Goal: Task Accomplishment & Management: Use online tool/utility

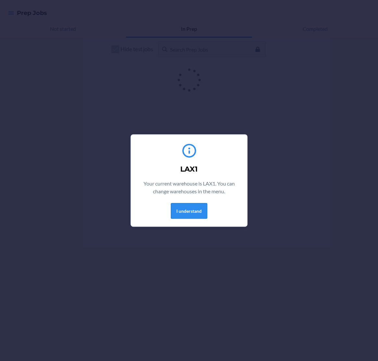
click at [187, 210] on button "I understand" at bounding box center [189, 211] width 36 height 16
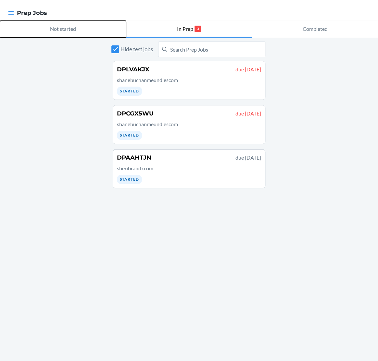
click at [67, 28] on p "Not started" at bounding box center [63, 29] width 26 height 8
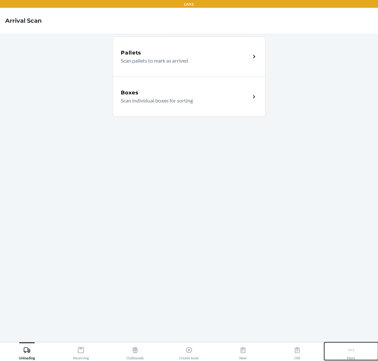
click at [345, 357] on button "More" at bounding box center [351, 352] width 54 height 18
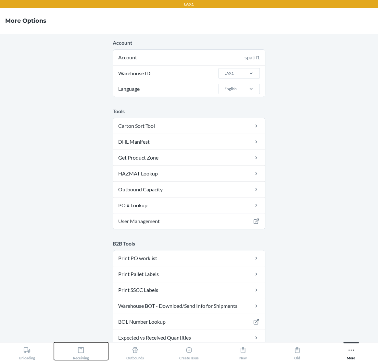
click at [91, 353] on button "Receiving" at bounding box center [81, 352] width 54 height 18
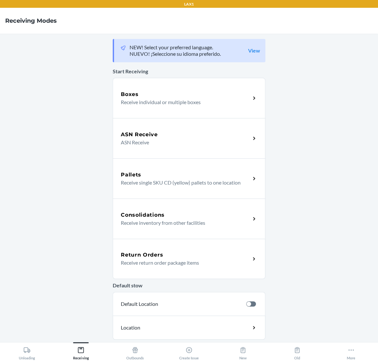
click at [204, 250] on div "Return Orders Receive return order package items" at bounding box center [189, 259] width 153 height 40
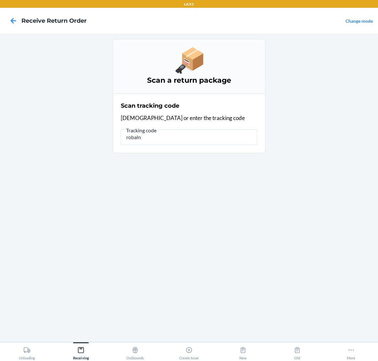
type input "robal"
click at [348, 348] on icon at bounding box center [350, 350] width 7 height 7
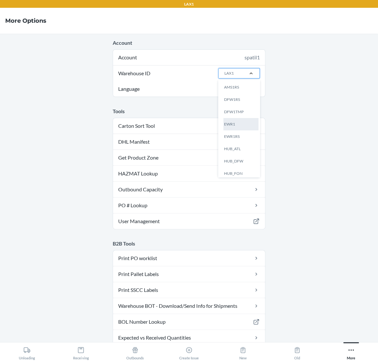
click at [246, 125] on div "EWR1" at bounding box center [240, 124] width 35 height 12
click at [224, 76] on input "Warehouse ID option EWR1 focused, 0 of 25. 25 results available. Use Up and Dow…" at bounding box center [224, 73] width 1 height 6
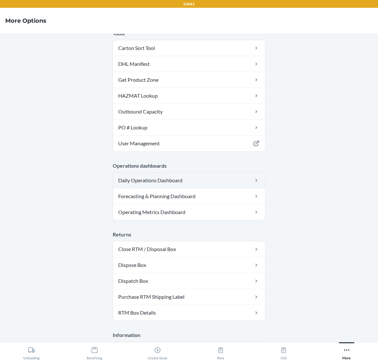
scroll to position [124, 0]
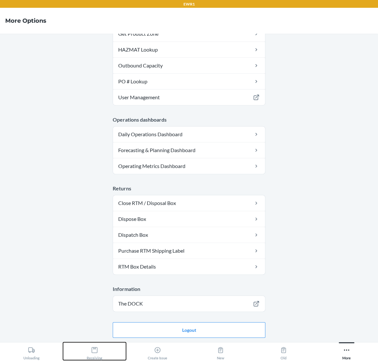
click at [98, 353] on div "Receiving" at bounding box center [95, 352] width 16 height 16
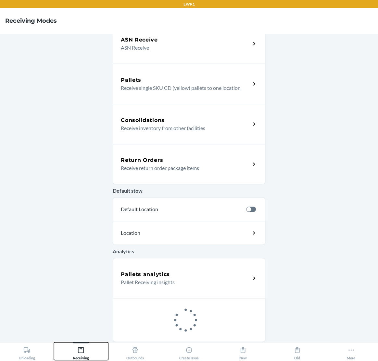
scroll to position [94, 0]
click at [159, 176] on div "Return Orders Receive return order package items" at bounding box center [189, 165] width 153 height 40
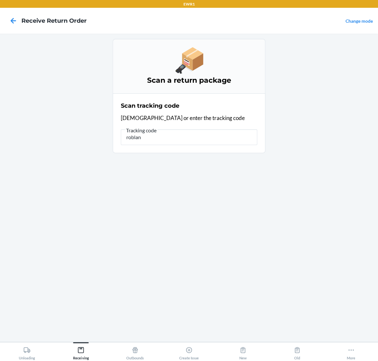
type input "roblank"
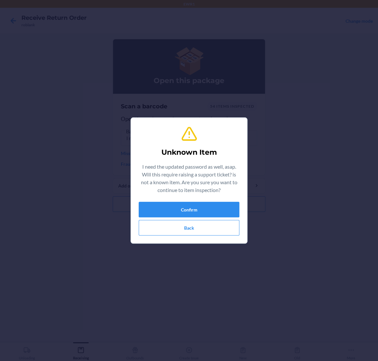
scroll to position [0, 71]
click at [187, 209] on button "Confirm" at bounding box center [189, 210] width 101 height 16
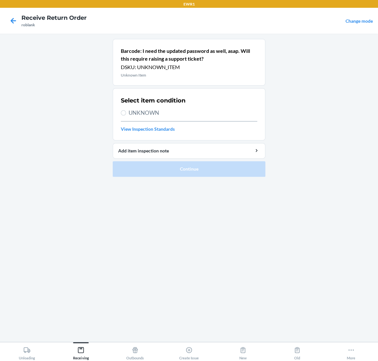
click at [187, 110] on span "UNKNOWN" at bounding box center [193, 113] width 129 height 8
click at [126, 110] on input "UNKNOWN" at bounding box center [123, 112] width 5 height 5
radio input "true"
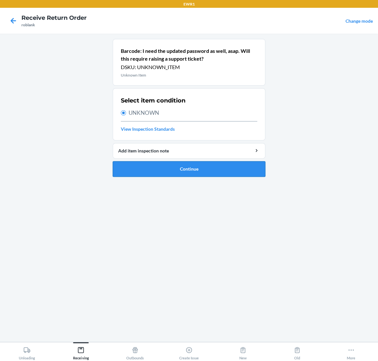
click at [199, 168] on button "Continue" at bounding box center [189, 169] width 153 height 16
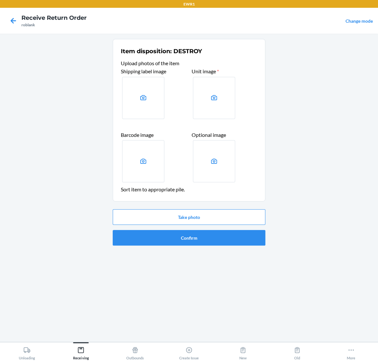
click at [132, 117] on label at bounding box center [143, 98] width 42 height 42
click at [0, 0] on input "file" at bounding box center [0, 0] width 0 height 0
click at [15, 20] on icon at bounding box center [13, 20] width 11 height 11
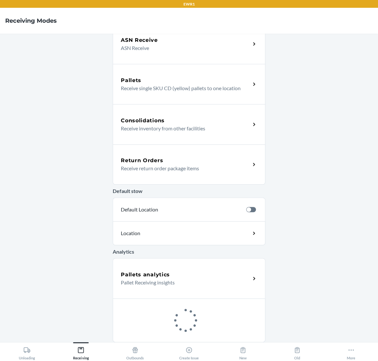
scroll to position [91, 0]
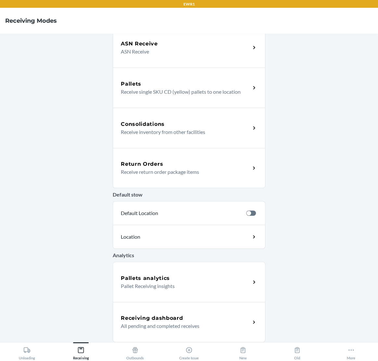
click at [203, 174] on p "Receive return order package items" at bounding box center [183, 172] width 124 height 8
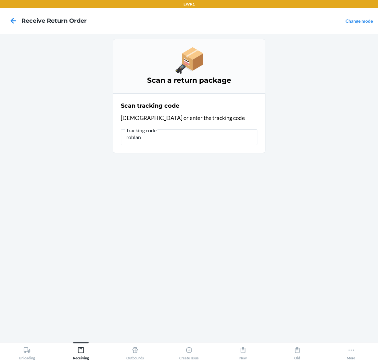
type input "roblank"
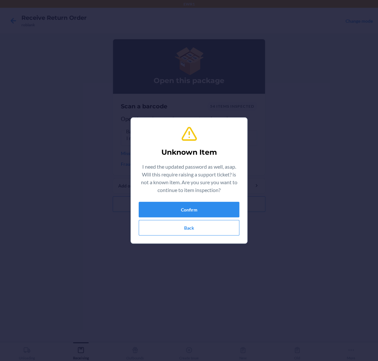
scroll to position [0, 71]
click at [196, 206] on button "Confirm" at bounding box center [189, 210] width 101 height 16
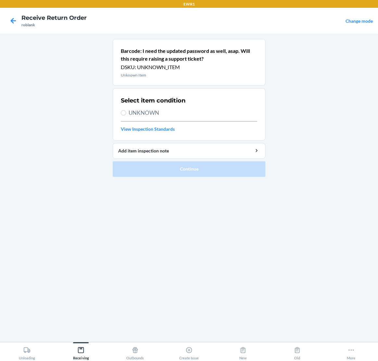
click at [191, 113] on span "UNKNOWN" at bounding box center [193, 113] width 129 height 8
click at [126, 113] on input "UNKNOWN" at bounding box center [123, 112] width 5 height 5
radio input "true"
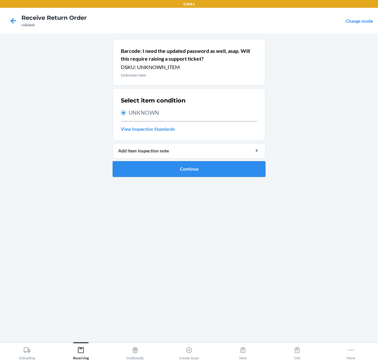
click at [197, 166] on button "Continue" at bounding box center [189, 169] width 153 height 16
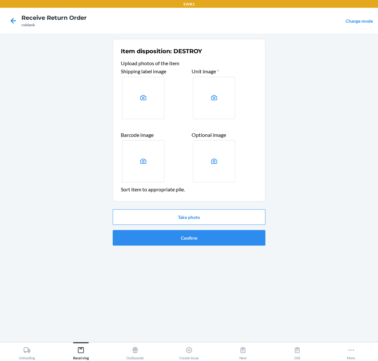
click at [208, 152] on label at bounding box center [214, 161] width 42 height 42
click at [0, 0] on input "file" at bounding box center [0, 0] width 0 height 0
click at [147, 106] on label at bounding box center [143, 98] width 42 height 42
click at [0, 0] on input "file" at bounding box center [0, 0] width 0 height 0
click at [212, 113] on label at bounding box center [214, 98] width 42 height 42
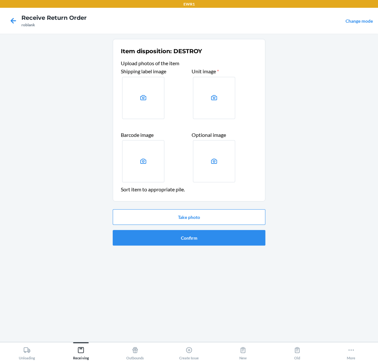
click at [0, 0] on input "file" at bounding box center [0, 0] width 0 height 0
